Goal: Check status: Check status

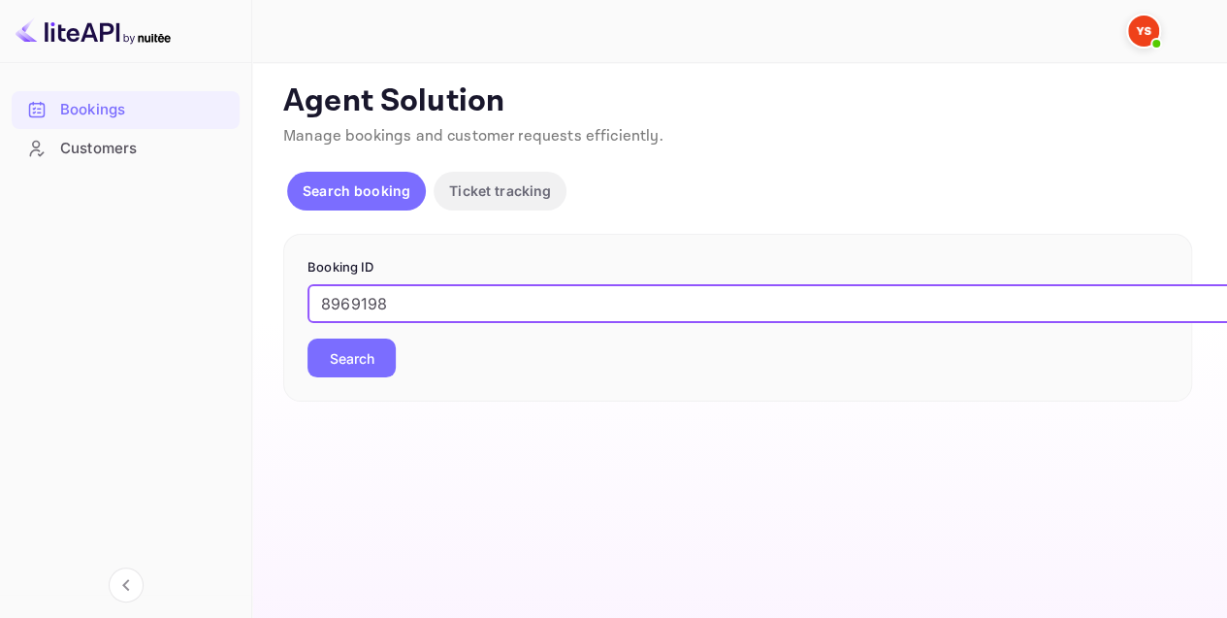
type input "8969198"
click at [360, 353] on button "Search" at bounding box center [351, 357] width 88 height 39
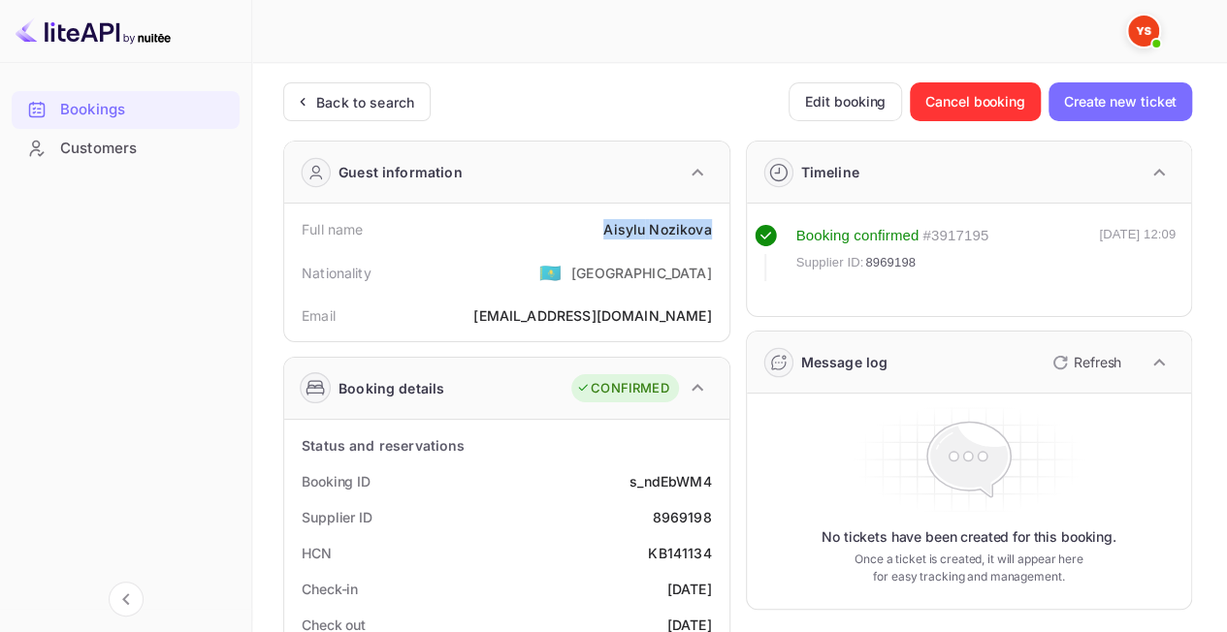
drag, startPoint x: 687, startPoint y: 225, endPoint x: 712, endPoint y: 227, distance: 25.3
click at [712, 227] on div "Full name [PERSON_NAME]" at bounding box center [507, 229] width 430 height 36
copy div "[PERSON_NAME]"
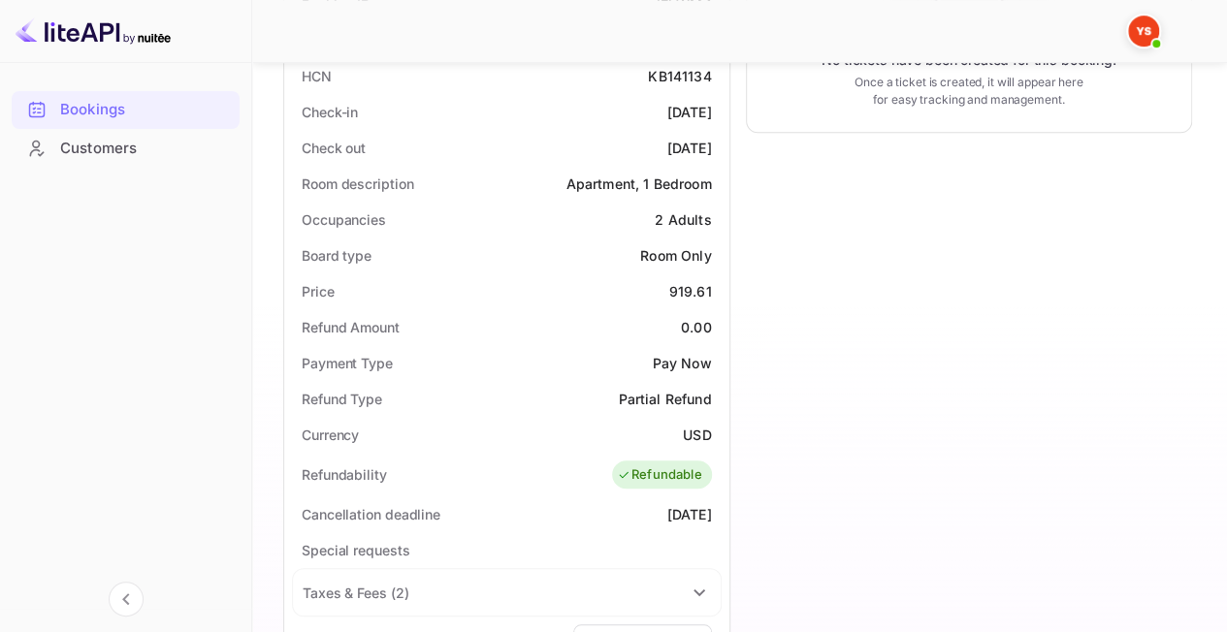
scroll to position [485, 0]
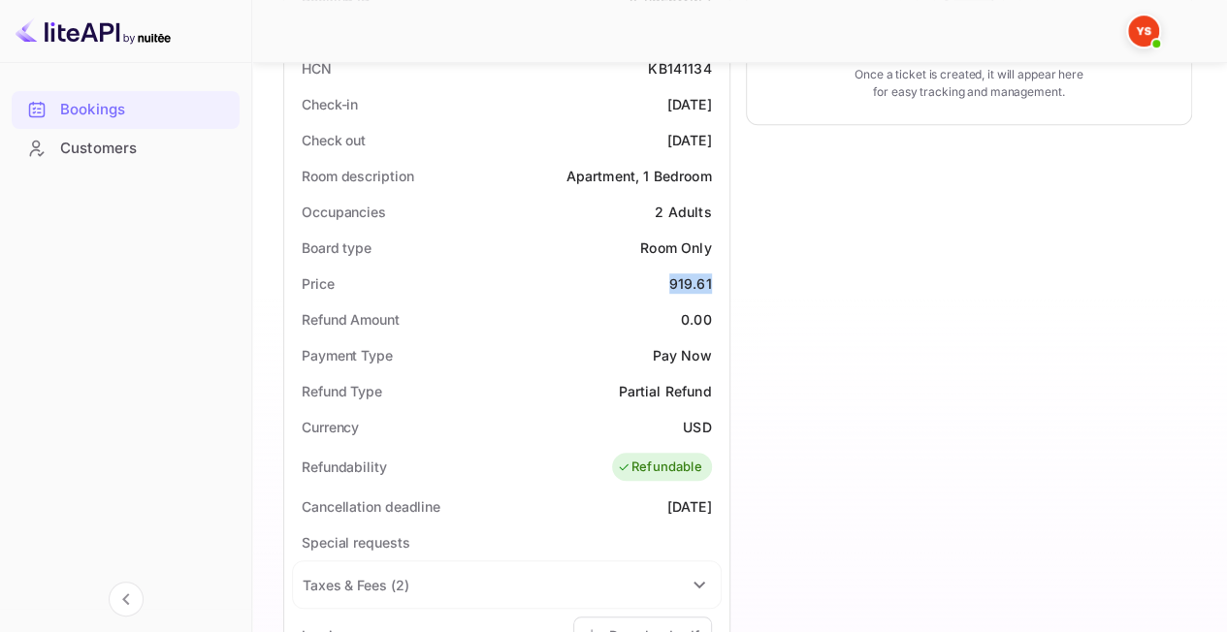
drag, startPoint x: 665, startPoint y: 275, endPoint x: 713, endPoint y: 281, distance: 47.9
click at [713, 281] on div "Price 919.61" at bounding box center [507, 284] width 430 height 36
copy div "919.61"
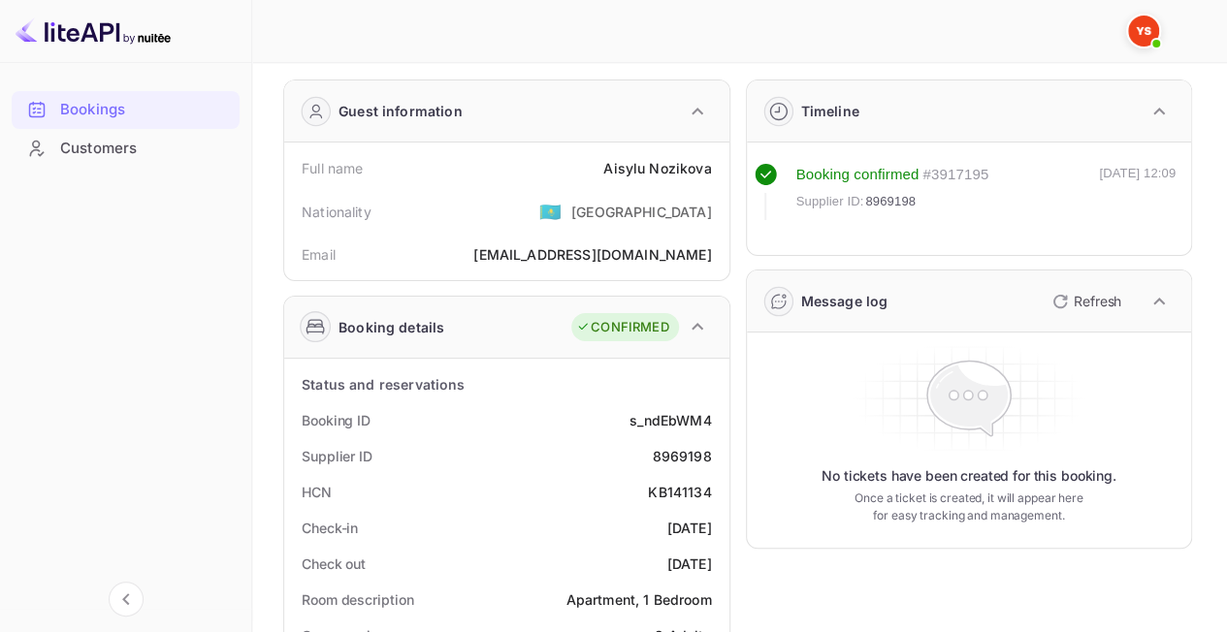
scroll to position [0, 0]
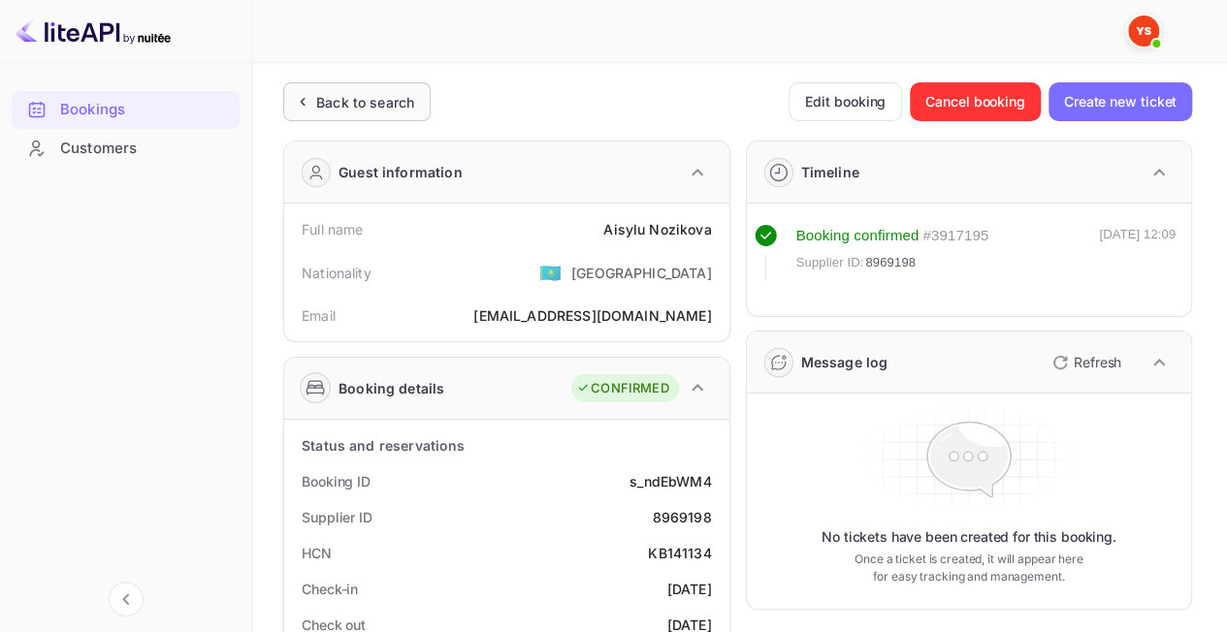
click at [336, 93] on div "Back to search" at bounding box center [365, 102] width 98 height 20
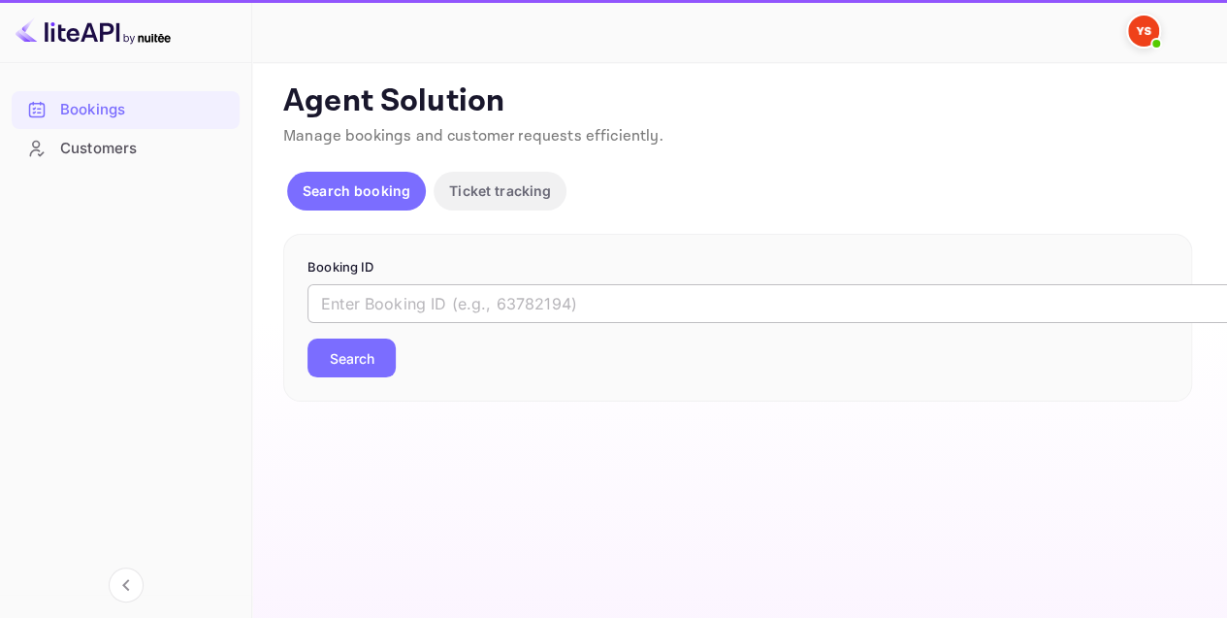
click at [418, 297] on input "text" at bounding box center [792, 303] width 970 height 39
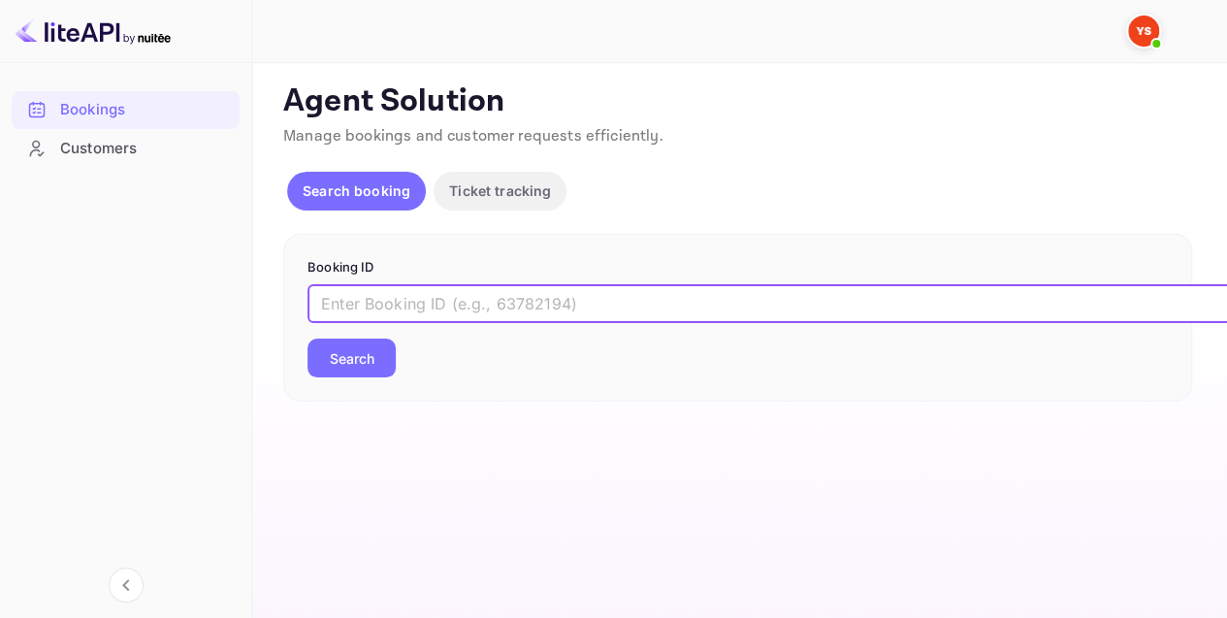
paste input "9739642"
type input "9739642"
click at [337, 380] on div "Booking ID 9739642 ​ Search" at bounding box center [737, 318] width 909 height 169
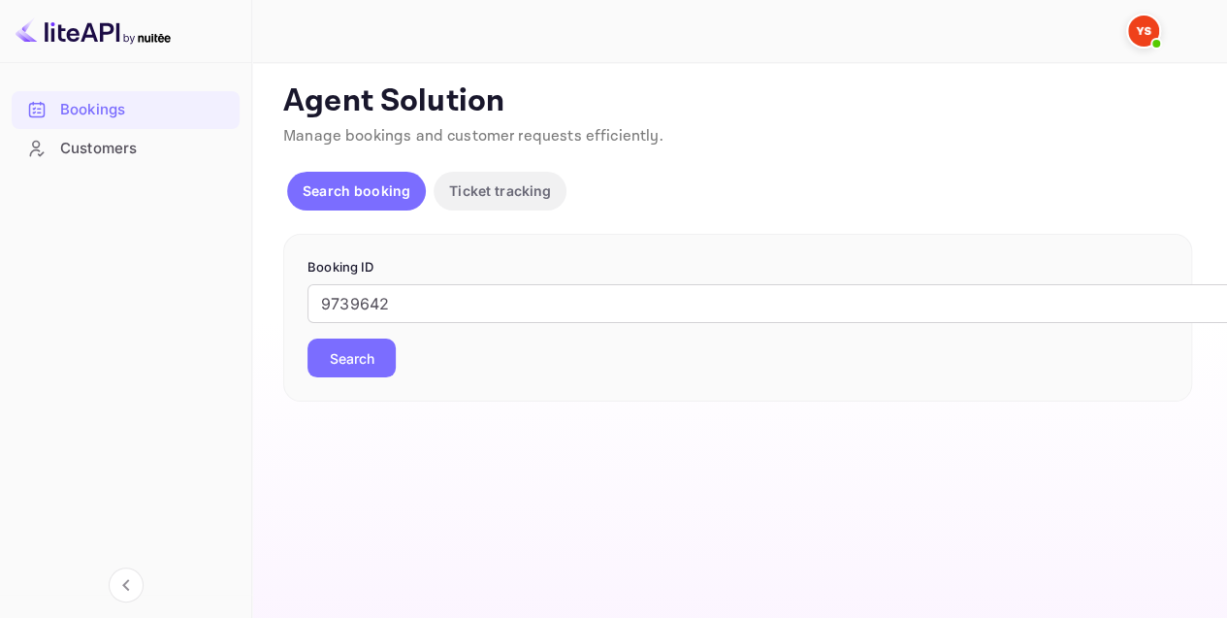
click at [334, 364] on button "Search" at bounding box center [351, 357] width 88 height 39
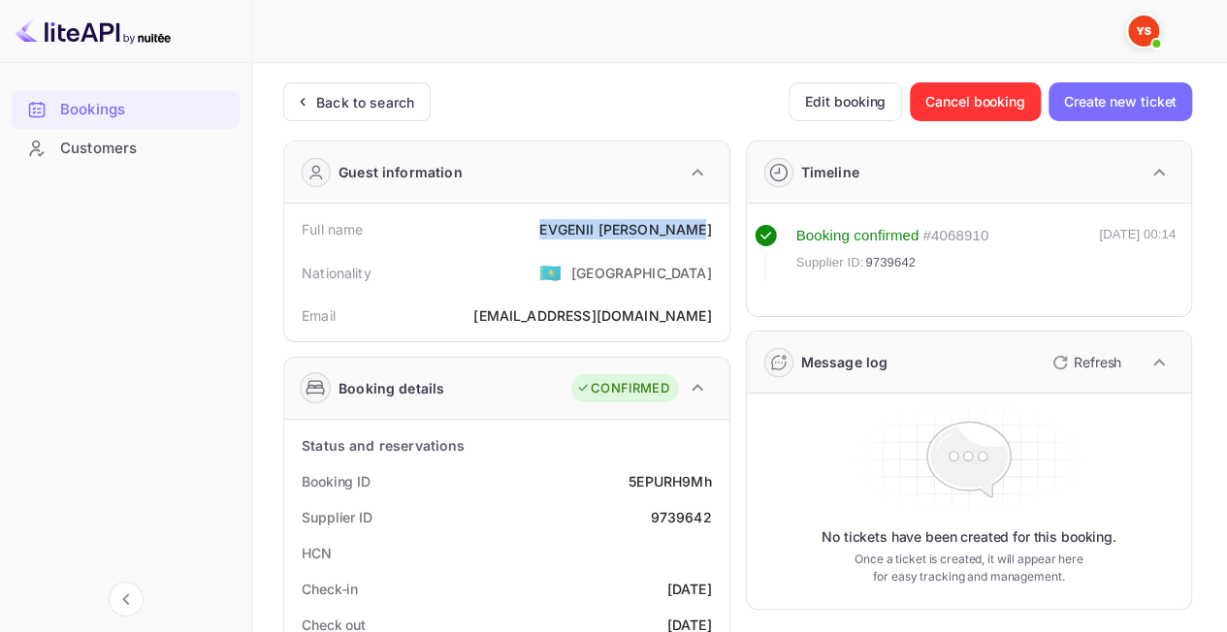
drag, startPoint x: 538, startPoint y: 221, endPoint x: 714, endPoint y: 217, distance: 175.6
click at [714, 217] on div "Full name [PERSON_NAME]" at bounding box center [507, 229] width 430 height 36
copy div "[PERSON_NAME]"
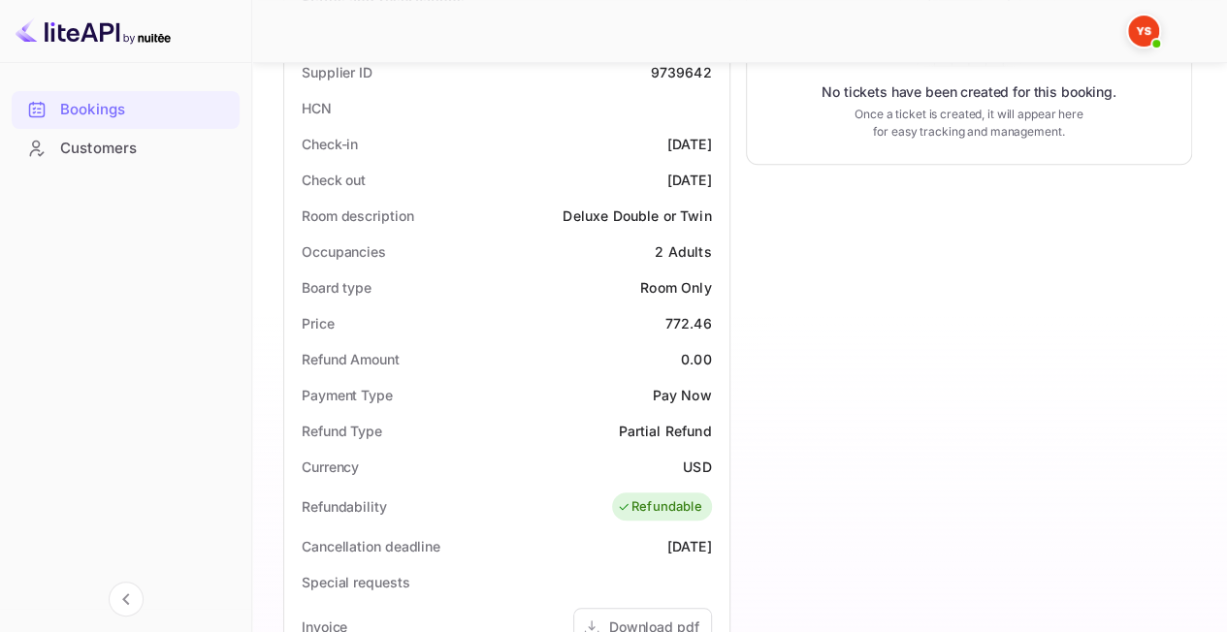
scroll to position [485, 0]
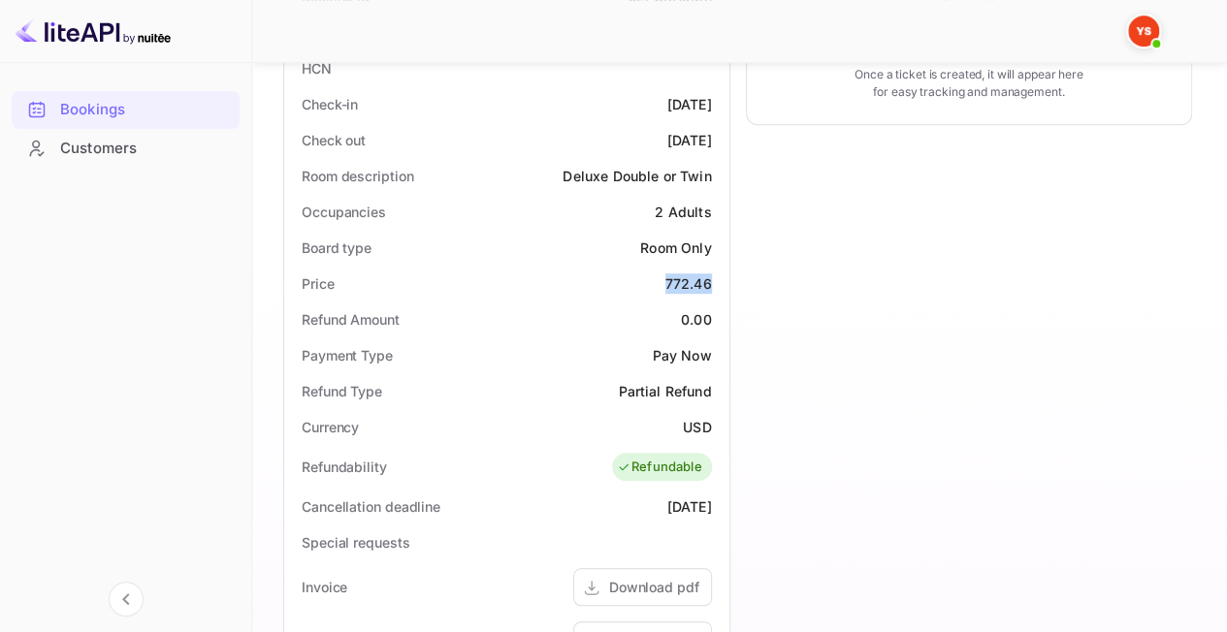
drag, startPoint x: 658, startPoint y: 281, endPoint x: 712, endPoint y: 277, distance: 54.4
click at [712, 277] on div "Price 772.46" at bounding box center [507, 284] width 430 height 36
copy div "772.46"
